Goal: Navigation & Orientation: Find specific page/section

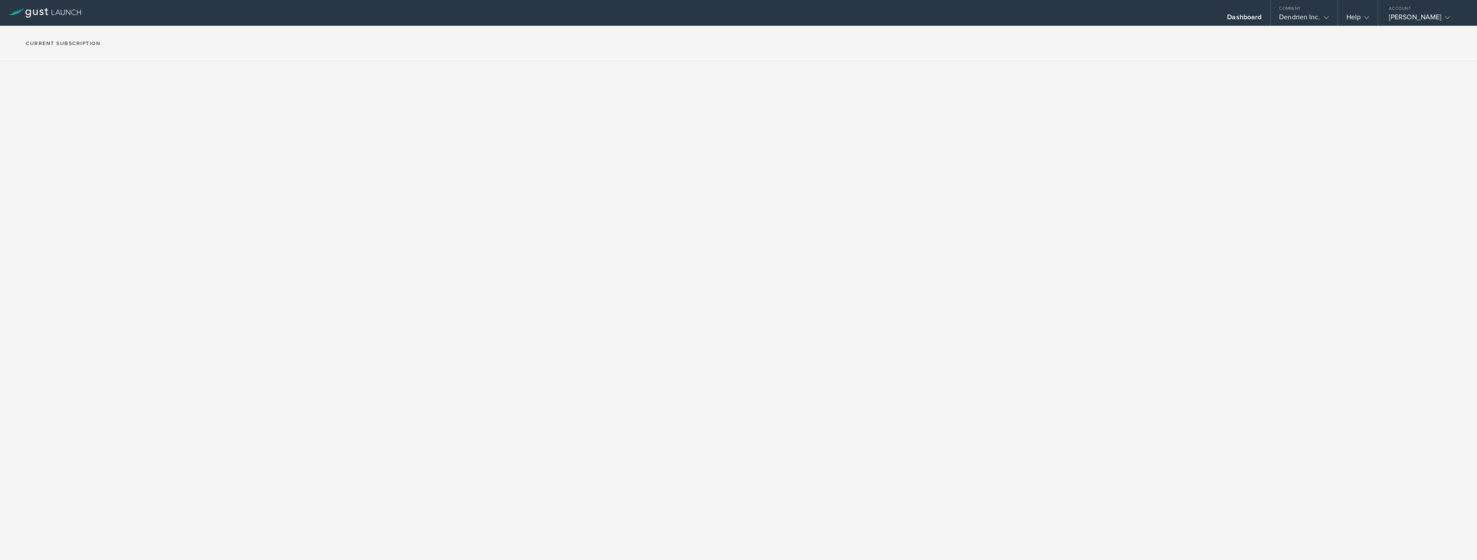
click at [73, 44] on h2 "Current Subscription" at bounding box center [63, 43] width 75 height 5
click at [1306, 15] on div "Dendrien Inc." at bounding box center [1303, 19] width 49 height 13
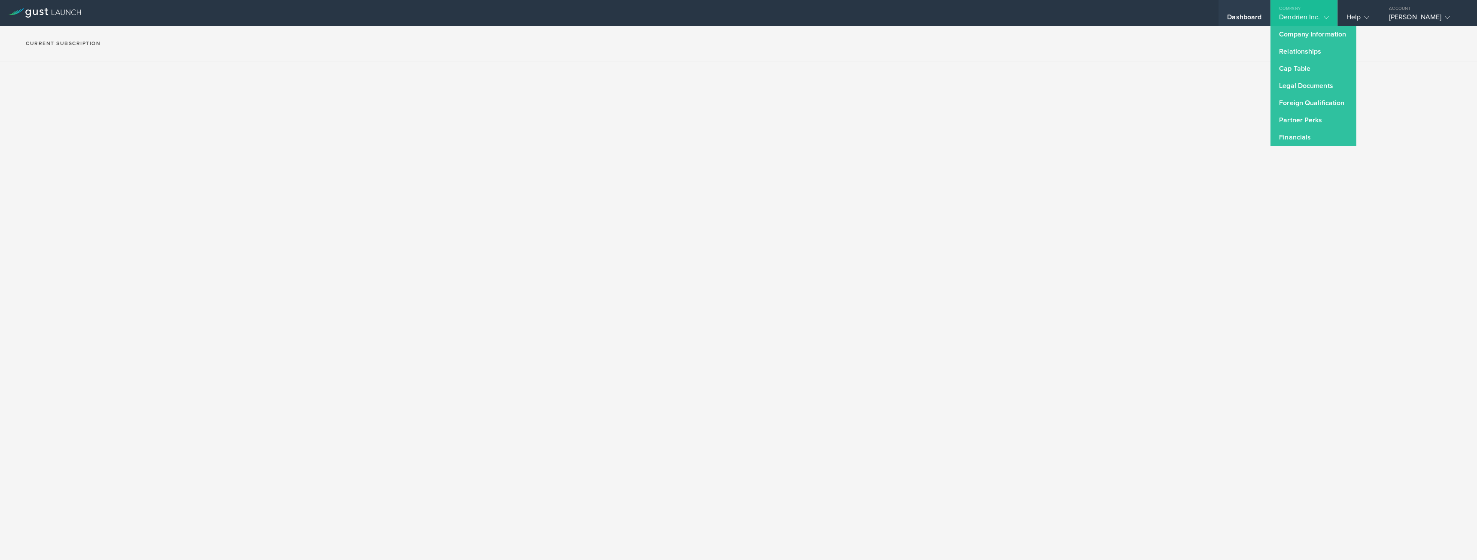
click at [1244, 13] on div "Dashboard" at bounding box center [1244, 19] width 34 height 13
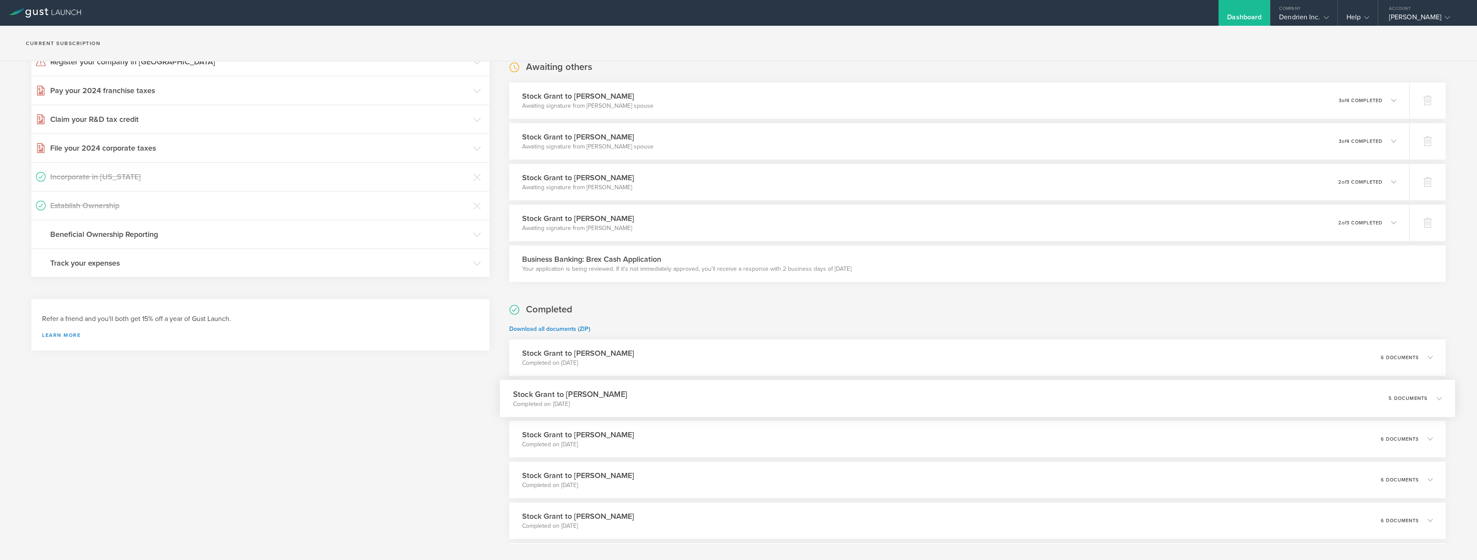
scroll to position [258, 0]
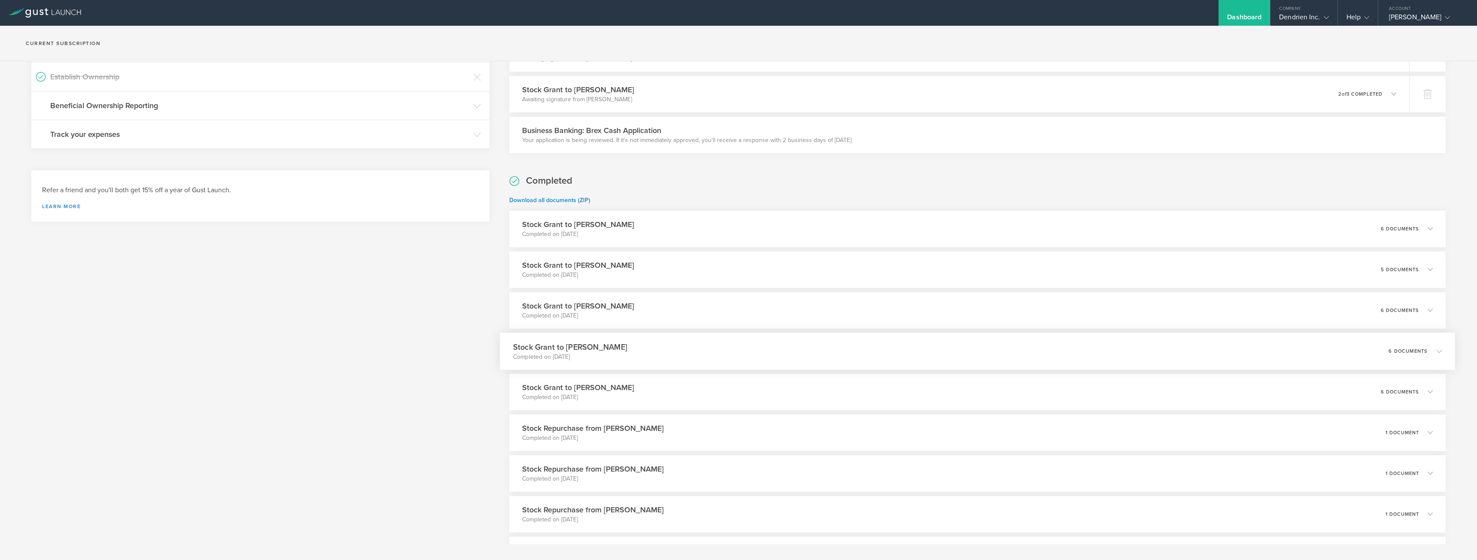
click at [668, 357] on div "Stock Grant to [PERSON_NAME] Completed on [DATE] 6 documents" at bounding box center [977, 351] width 955 height 37
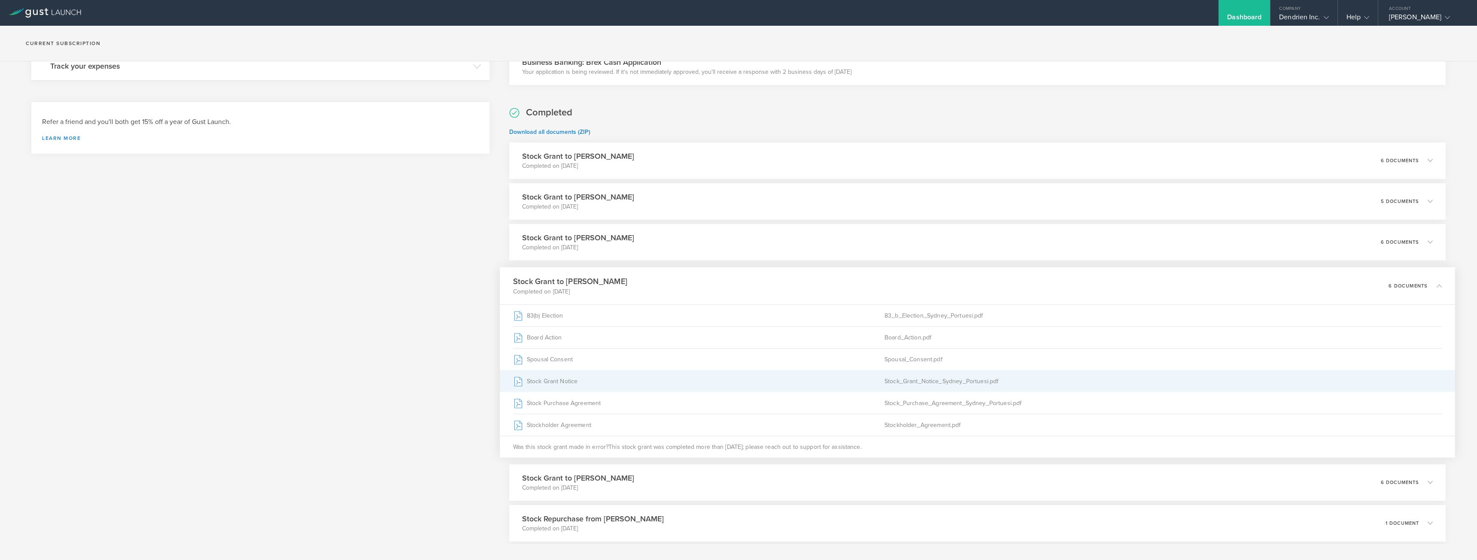
scroll to position [343, 0]
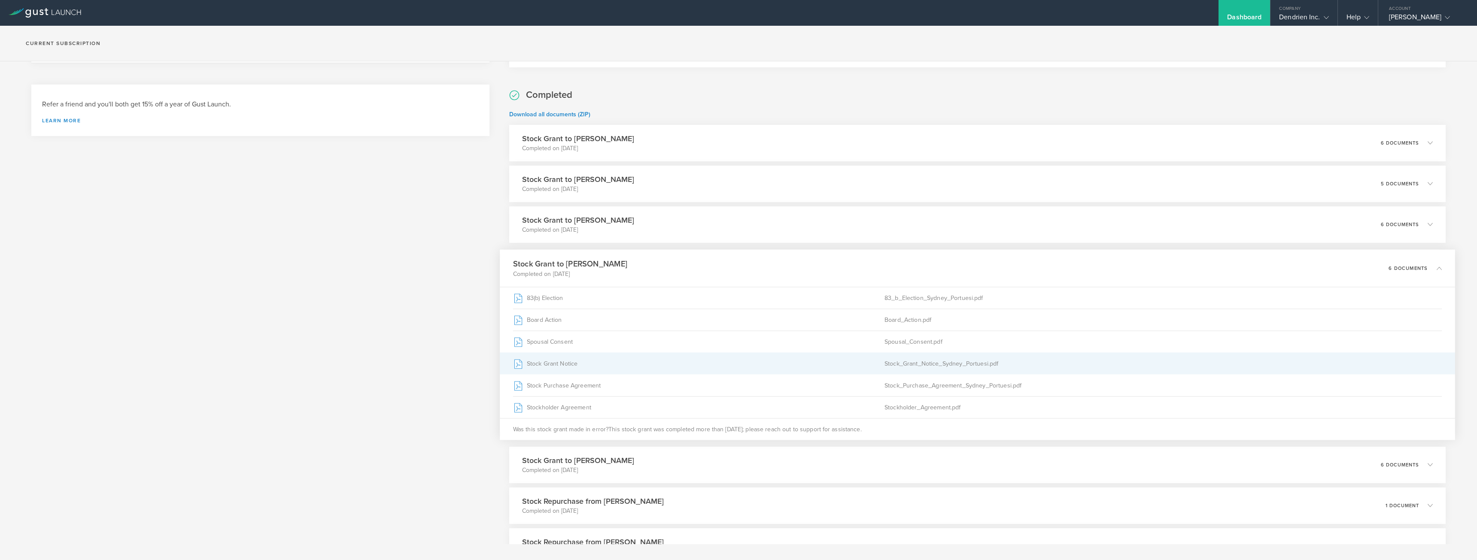
click at [556, 358] on div "Stock Grant Notice" at bounding box center [698, 363] width 371 height 21
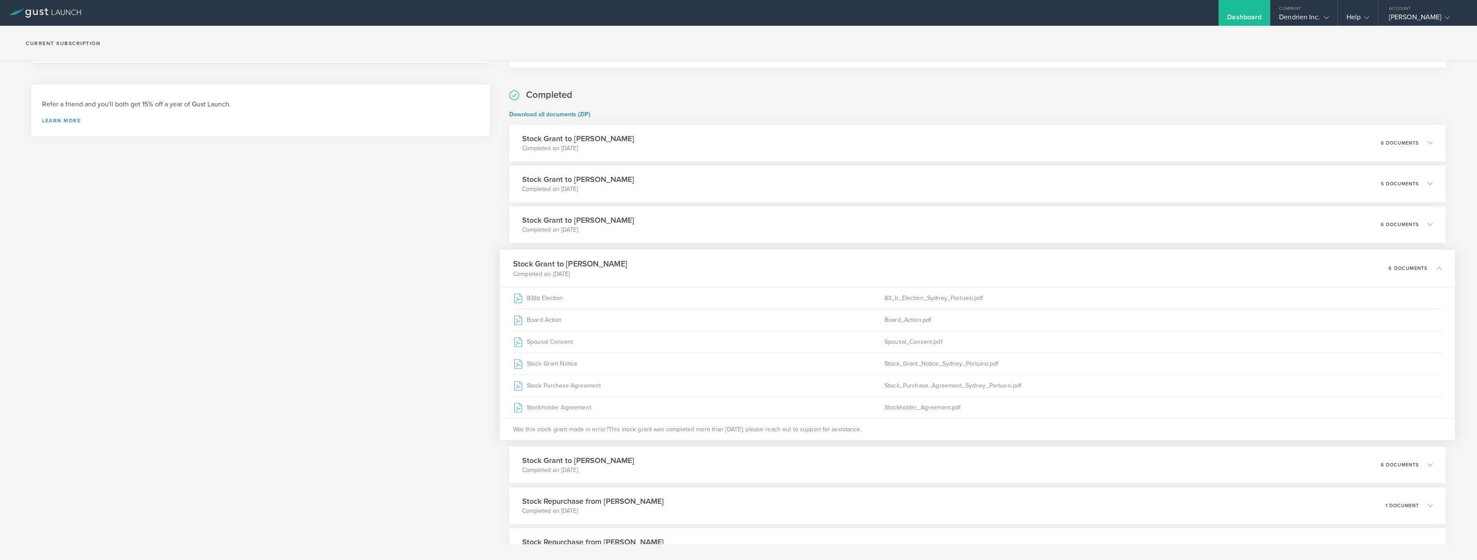
scroll to position [0, 0]
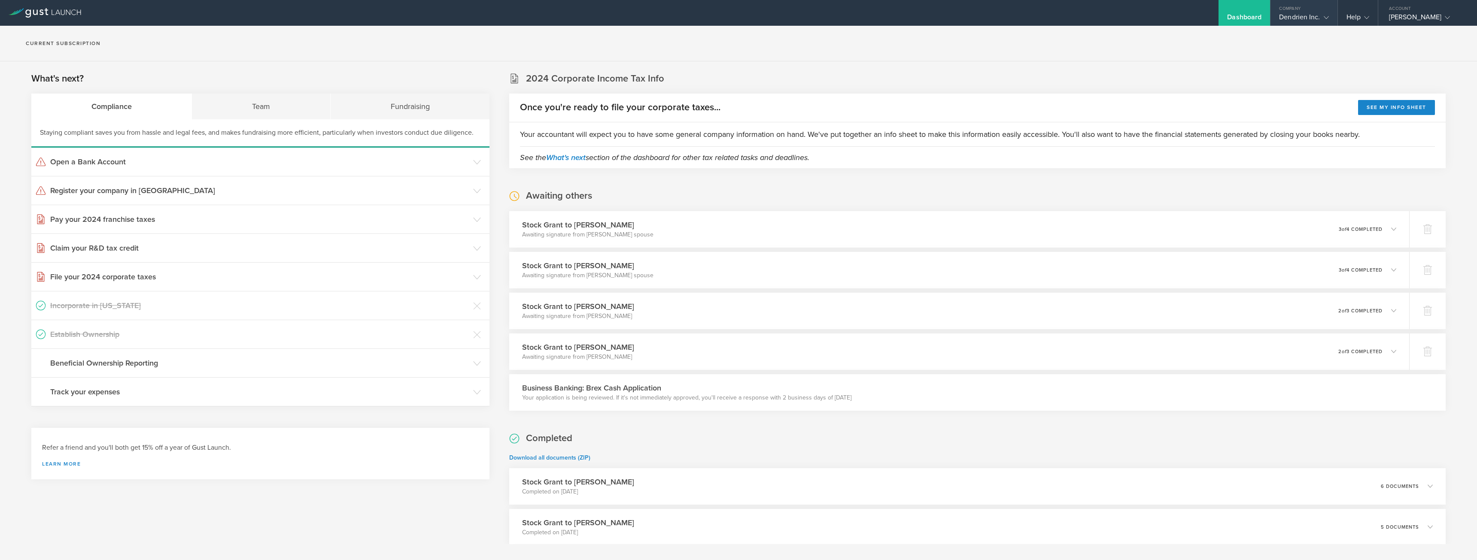
click at [1293, 10] on div "Company" at bounding box center [1303, 6] width 67 height 13
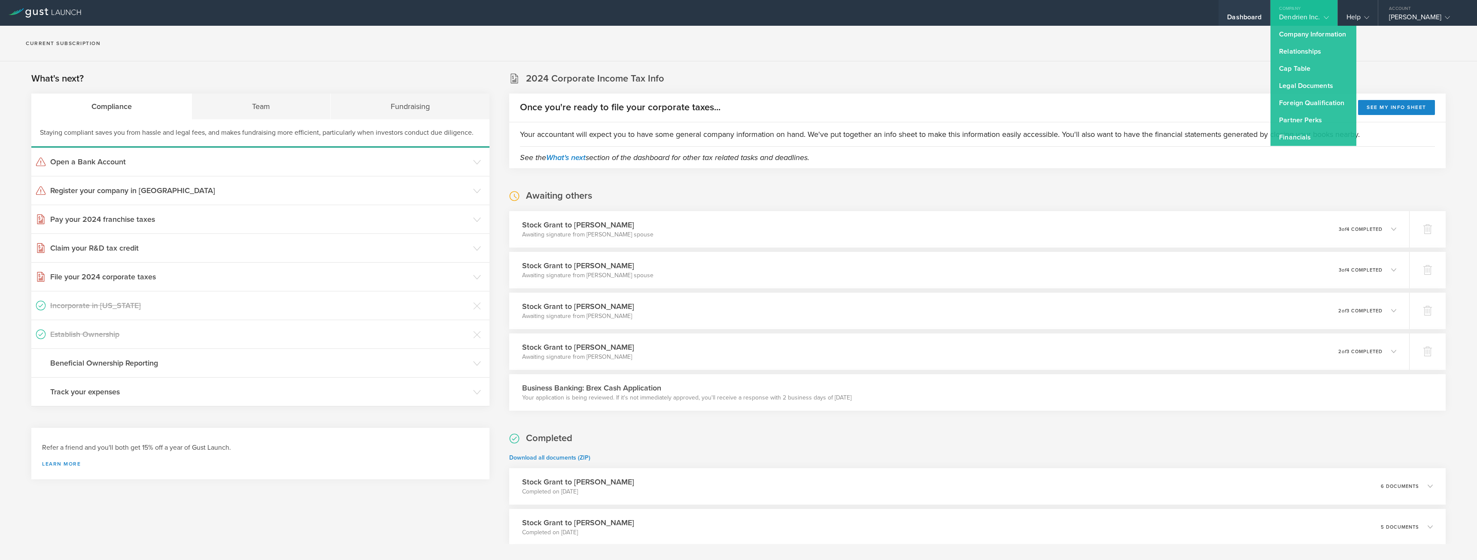
click at [1246, 16] on div "Dashboard" at bounding box center [1244, 19] width 34 height 13
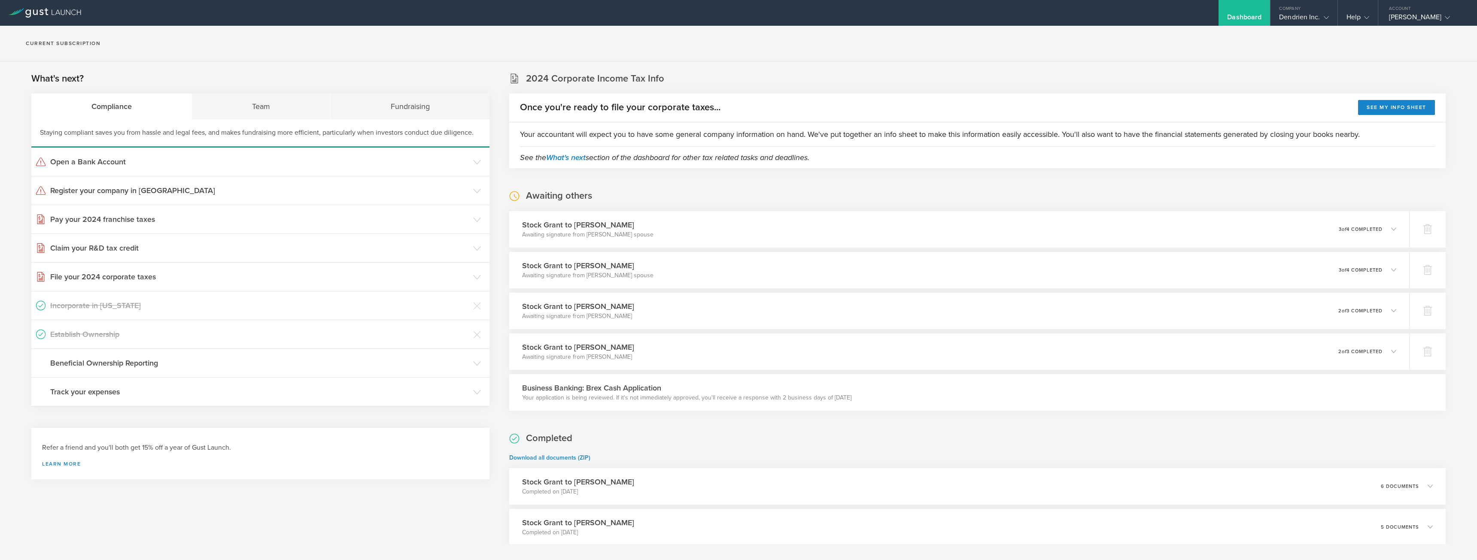
click at [1238, 10] on div "Dashboard" at bounding box center [1244, 13] width 52 height 26
click at [1456, 18] on div "[PERSON_NAME]" at bounding box center [1425, 19] width 73 height 13
click at [1430, 17] on div "[PERSON_NAME]" at bounding box center [1425, 19] width 73 height 13
click at [1408, 54] on link "Billing & Subscriptions" at bounding box center [1421, 51] width 87 height 17
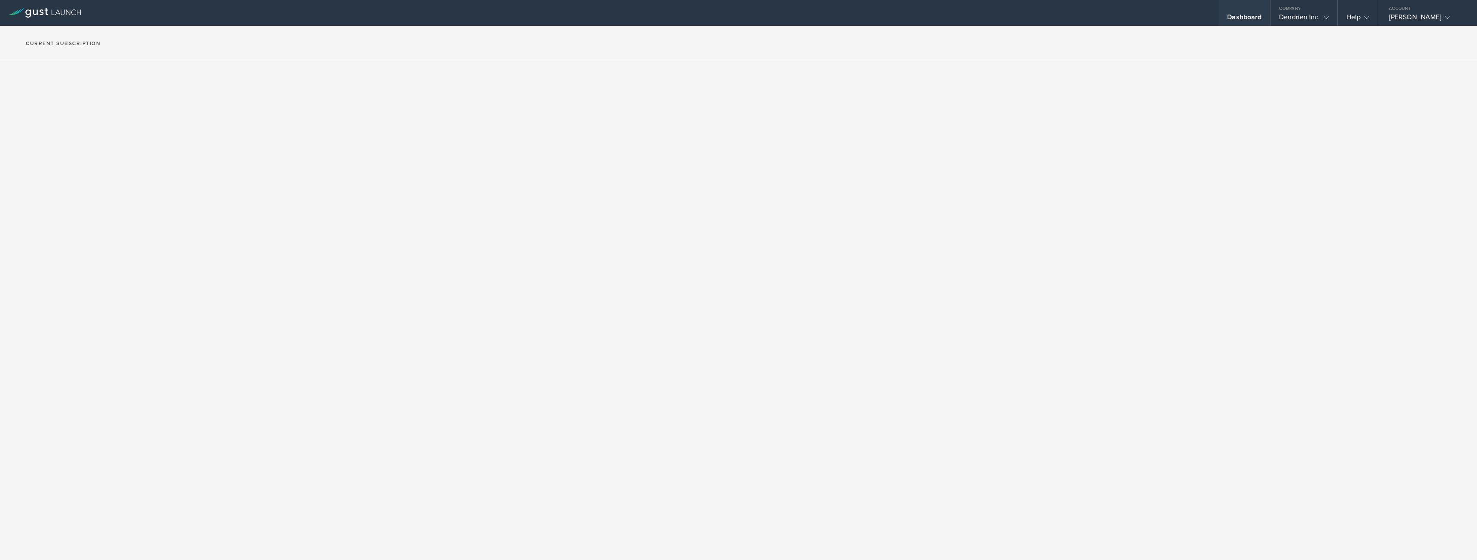
click at [1247, 12] on div "Dashboard" at bounding box center [1244, 13] width 52 height 26
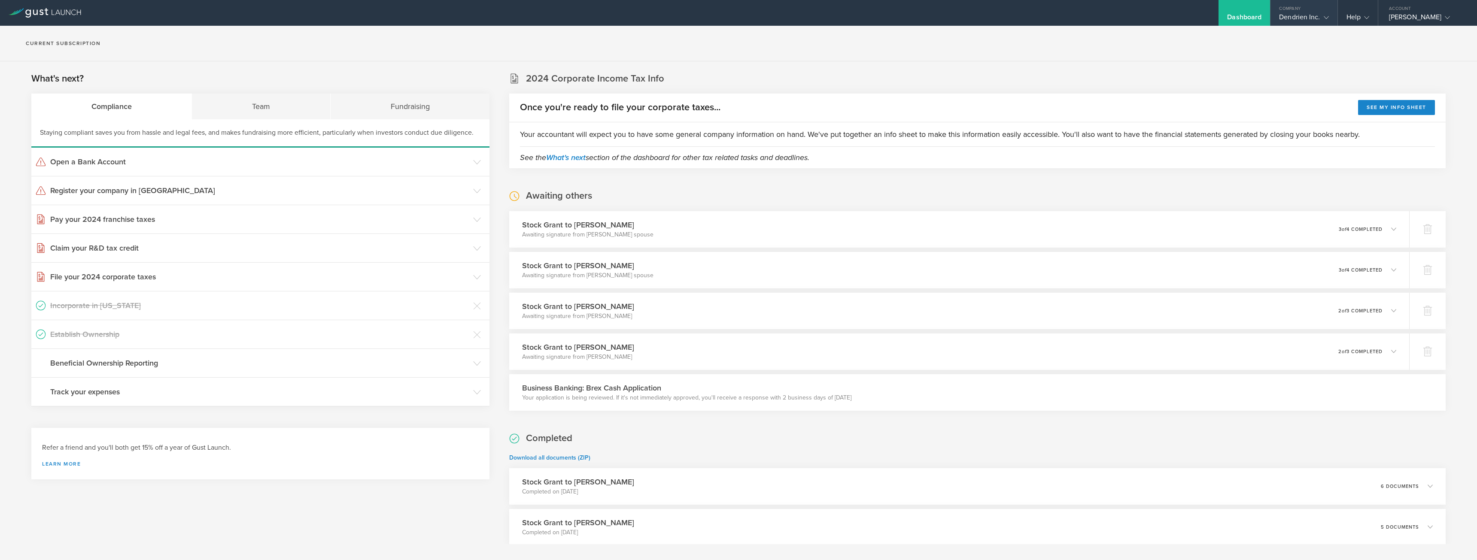
click at [1314, 15] on div "Dendrien Inc." at bounding box center [1303, 19] width 49 height 13
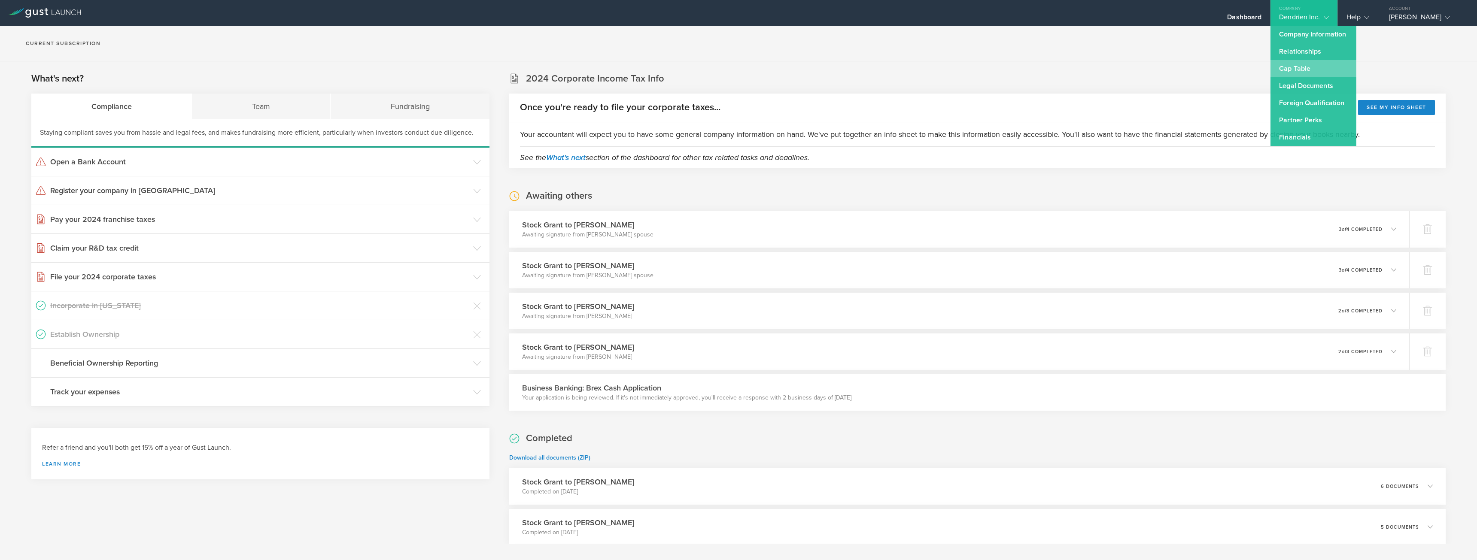
click at [1293, 69] on link "Cap Table" at bounding box center [1313, 68] width 86 height 17
